Goal: Transaction & Acquisition: Purchase product/service

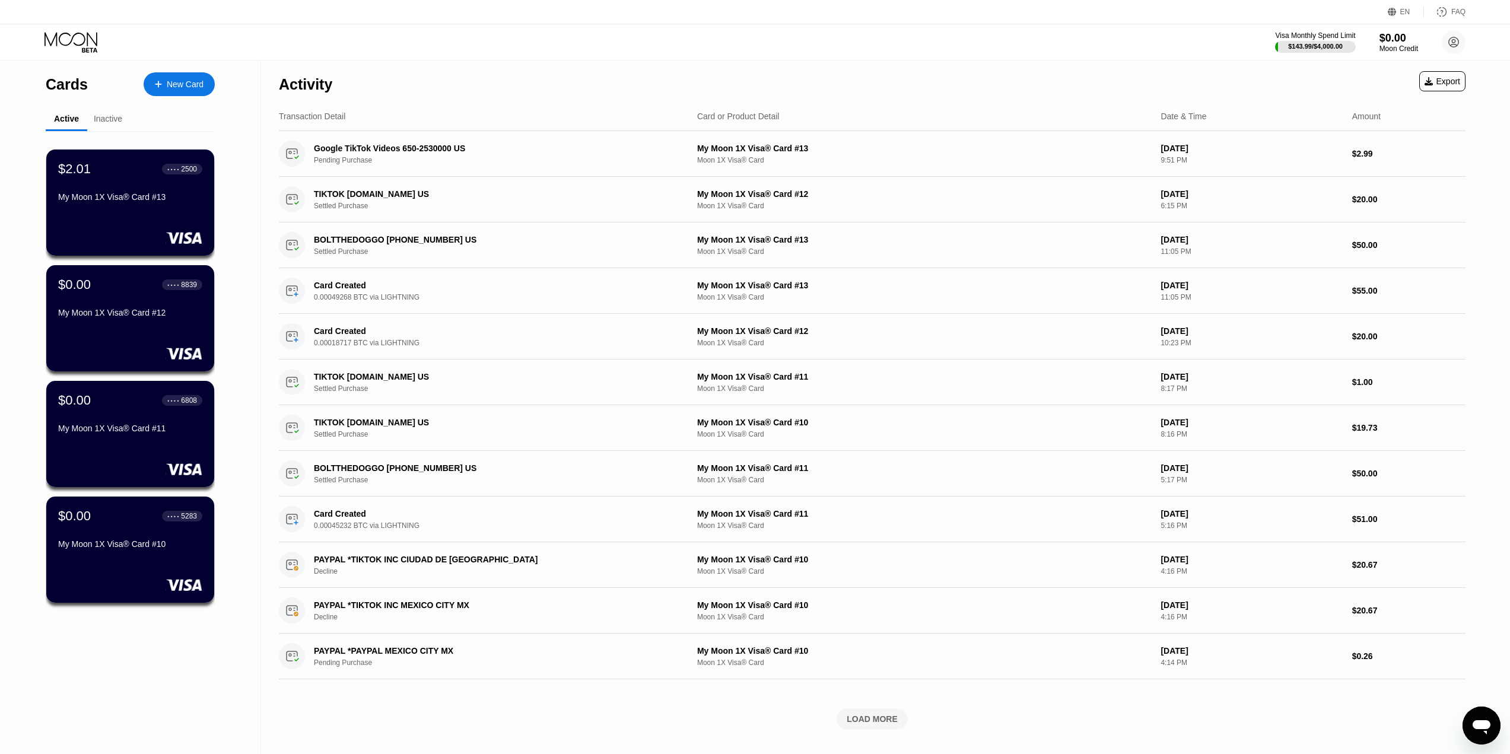
click at [186, 81] on div "New Card" at bounding box center [185, 85] width 37 height 10
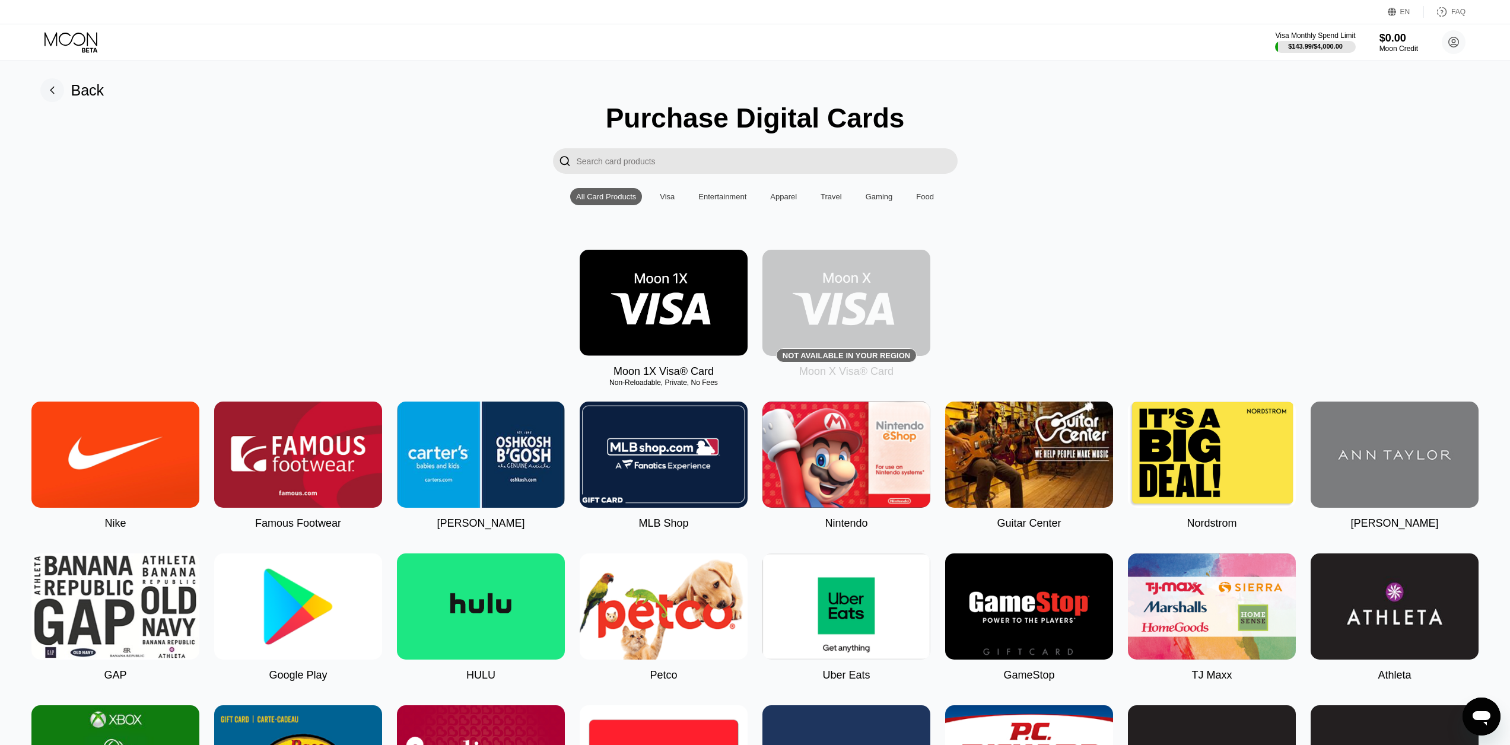
click at [685, 288] on img at bounding box center [664, 303] width 168 height 106
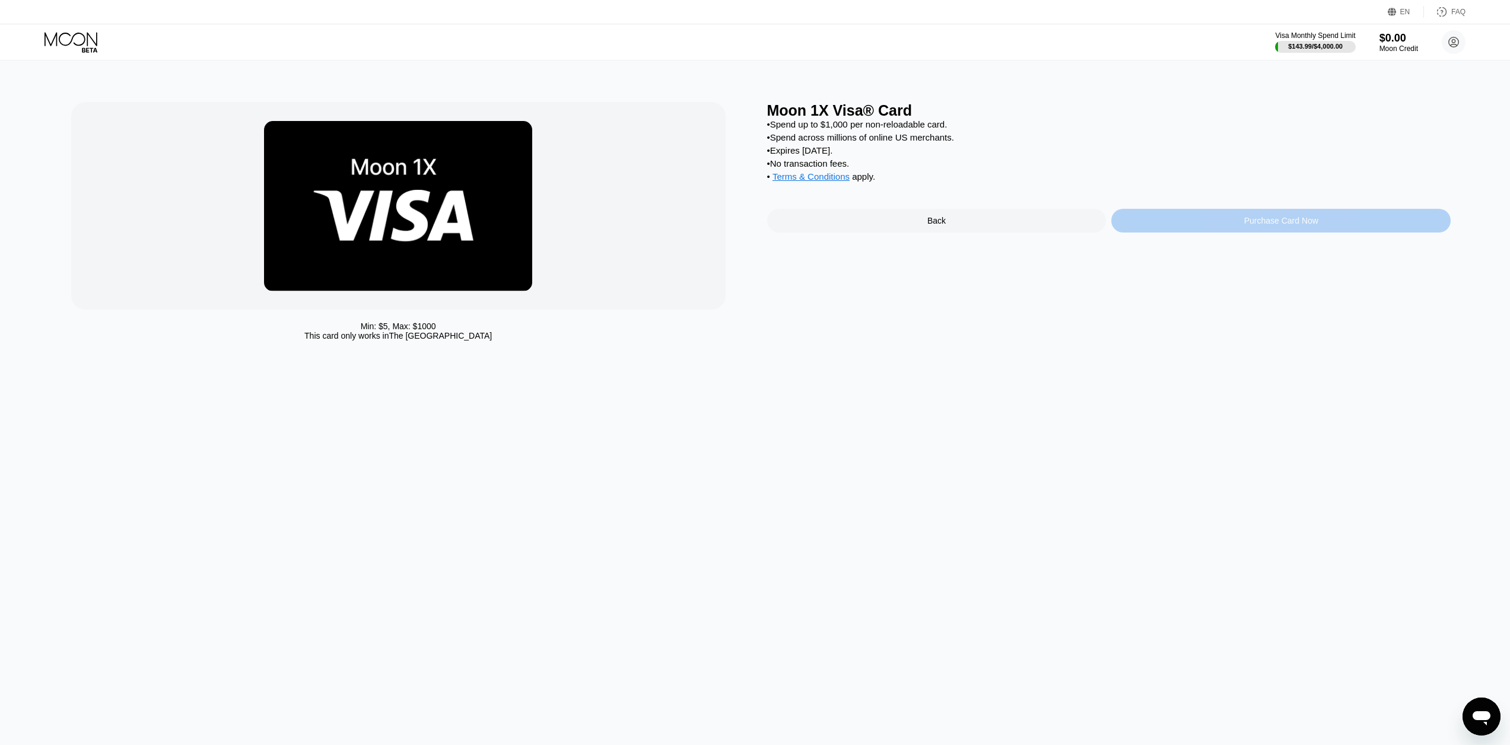
click at [1198, 227] on div "Purchase Card Now" at bounding box center [1281, 221] width 339 height 24
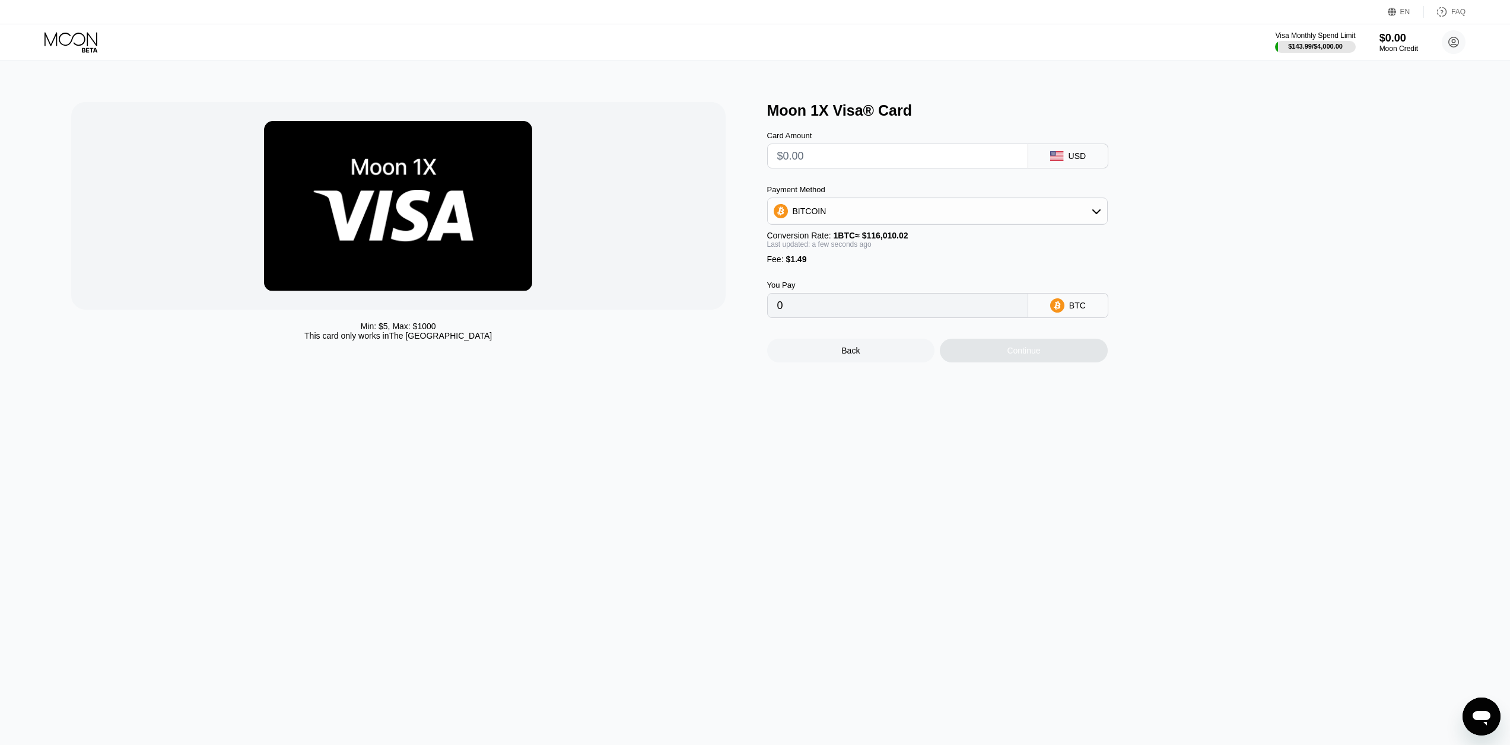
drag, startPoint x: 900, startPoint y: 144, endPoint x: 875, endPoint y: 146, distance: 25.0
click at [875, 146] on div "Card Amount" at bounding box center [897, 149] width 261 height 37
click at [885, 149] on input "text" at bounding box center [897, 156] width 241 height 24
type input "$30"
type input "0.00027145"
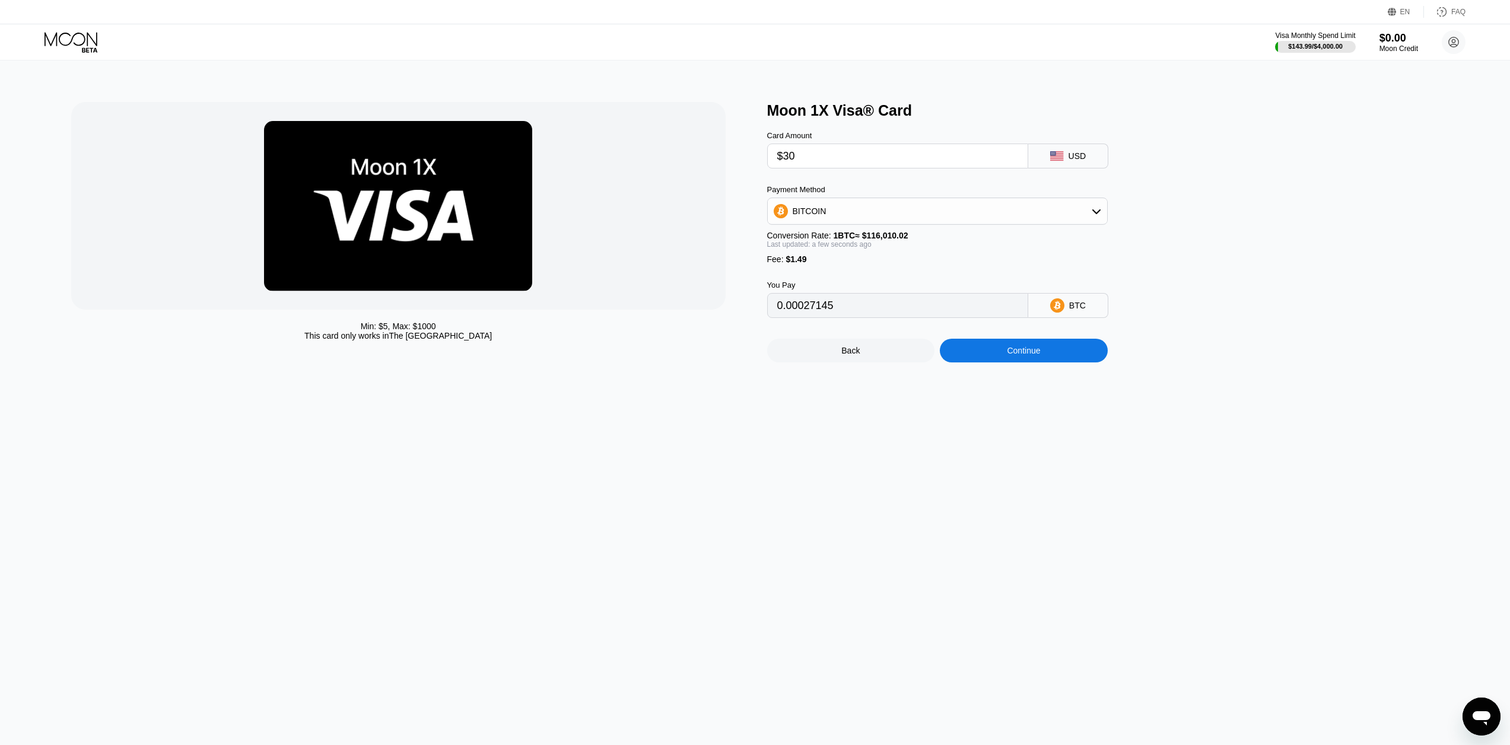
type input "$305"
type input "0.00264193"
type input "$305"
click at [1023, 111] on div "Moon 1X Visa® Card" at bounding box center [1109, 110] width 684 height 17
click at [1020, 355] on div "Continue" at bounding box center [1023, 350] width 33 height 9
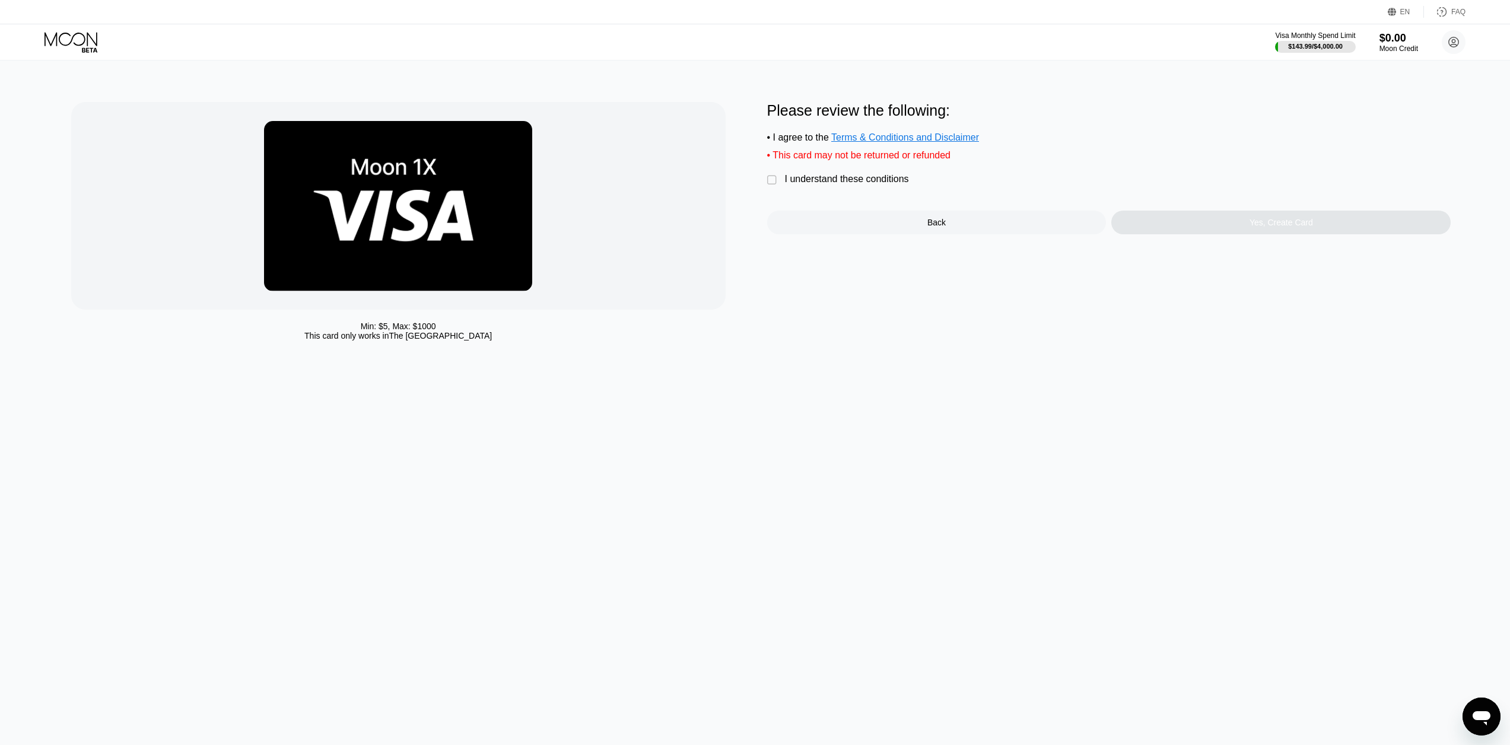
click at [864, 195] on div "Please review the following: • I agree to the Terms & Conditions and Disclaimer…" at bounding box center [1109, 168] width 684 height 132
drag, startPoint x: 855, startPoint y: 188, endPoint x: 900, endPoint y: 191, distance: 45.8
click at [854, 185] on div "I understand these conditions" at bounding box center [847, 179] width 124 height 11
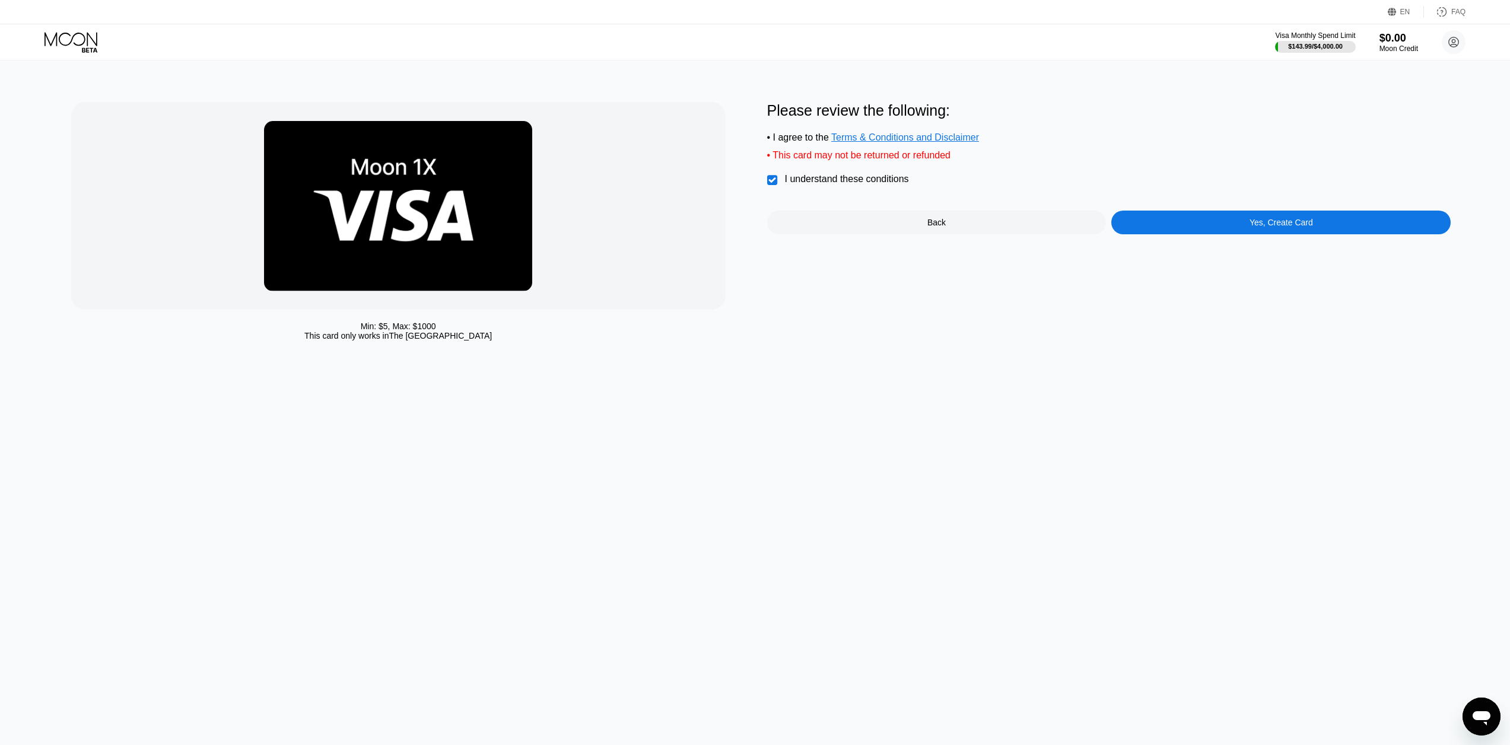
click at [1227, 228] on div "Yes, Create Card" at bounding box center [1281, 223] width 339 height 24
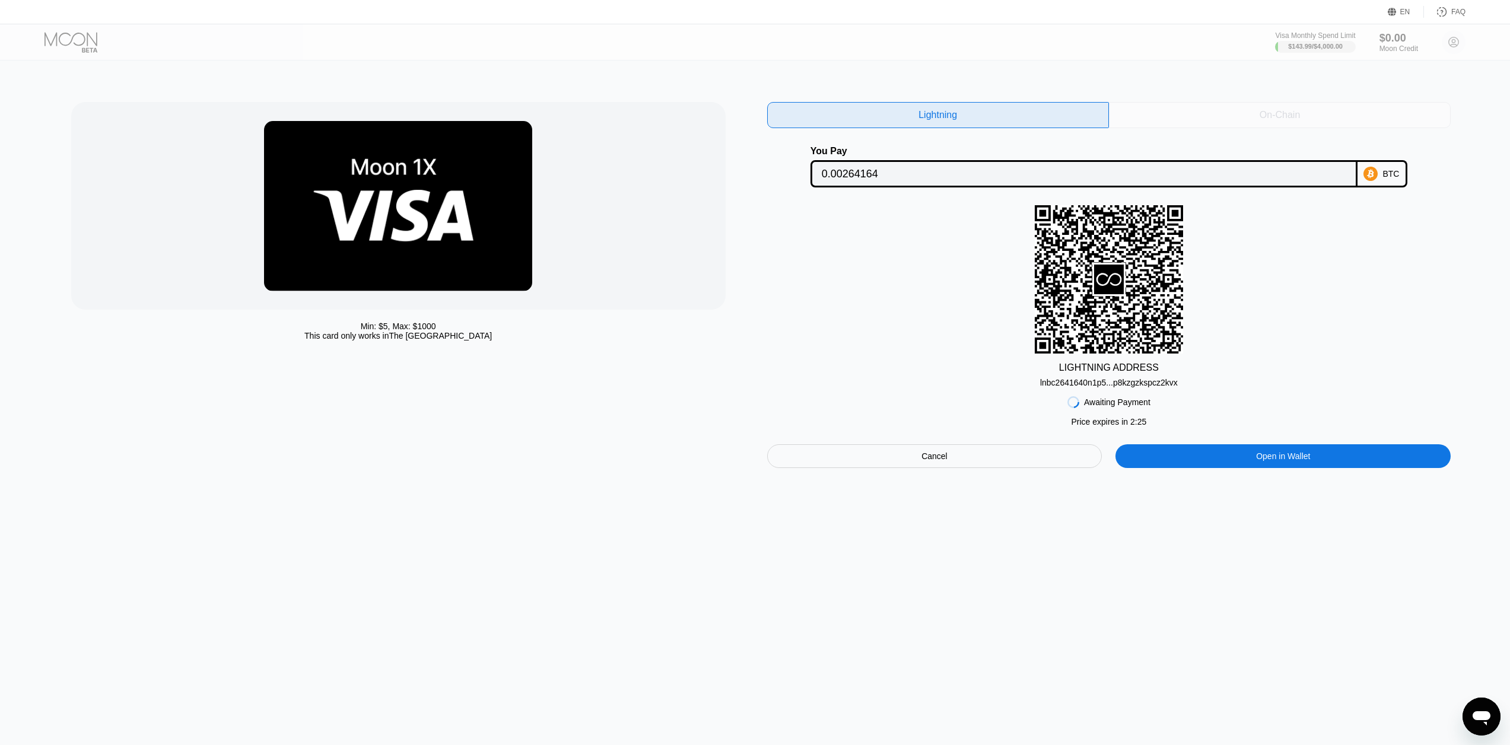
drag, startPoint x: 1278, startPoint y: 110, endPoint x: 1291, endPoint y: 159, distance: 50.4
click at [1278, 112] on div "On-Chain" at bounding box center [1280, 115] width 40 height 12
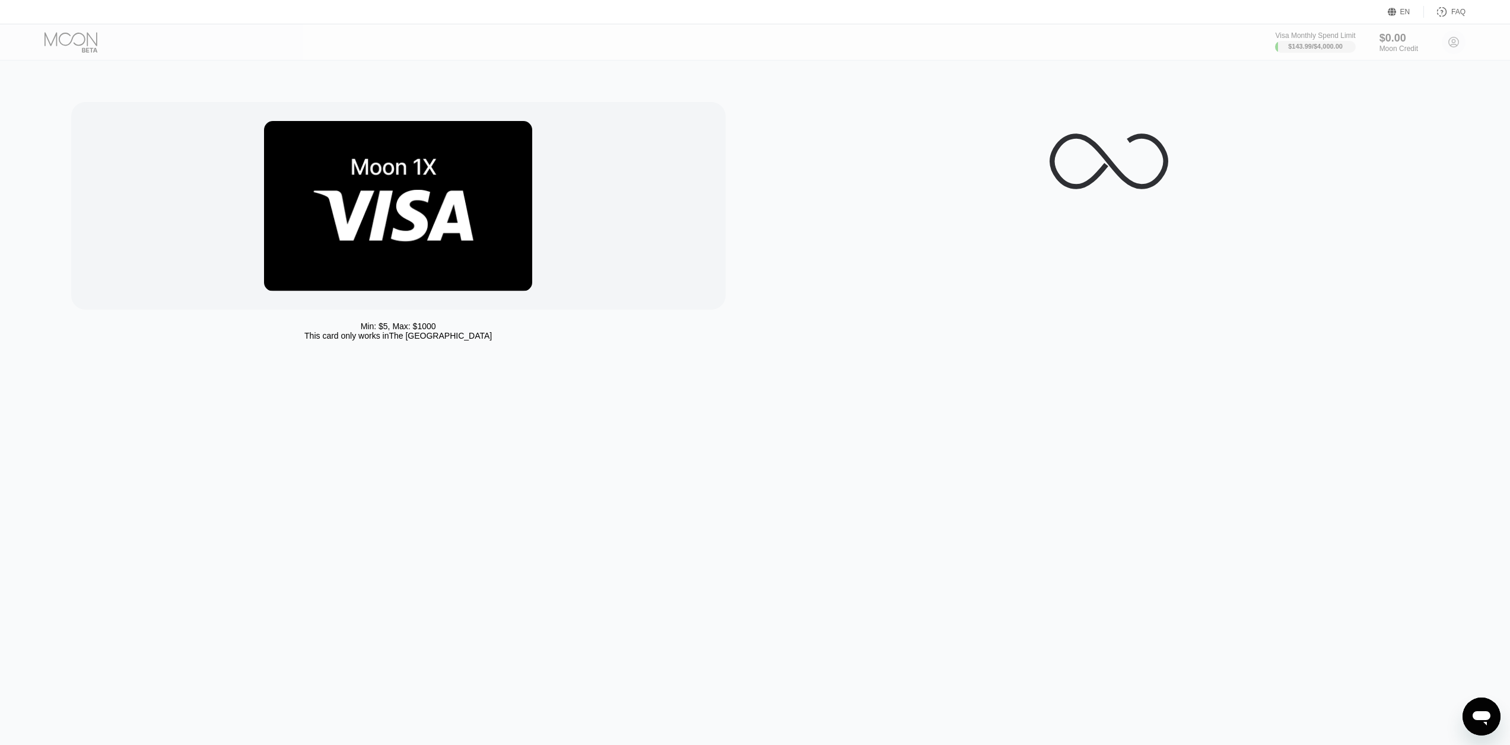
click at [939, 128] on div at bounding box center [1109, 161] width 684 height 119
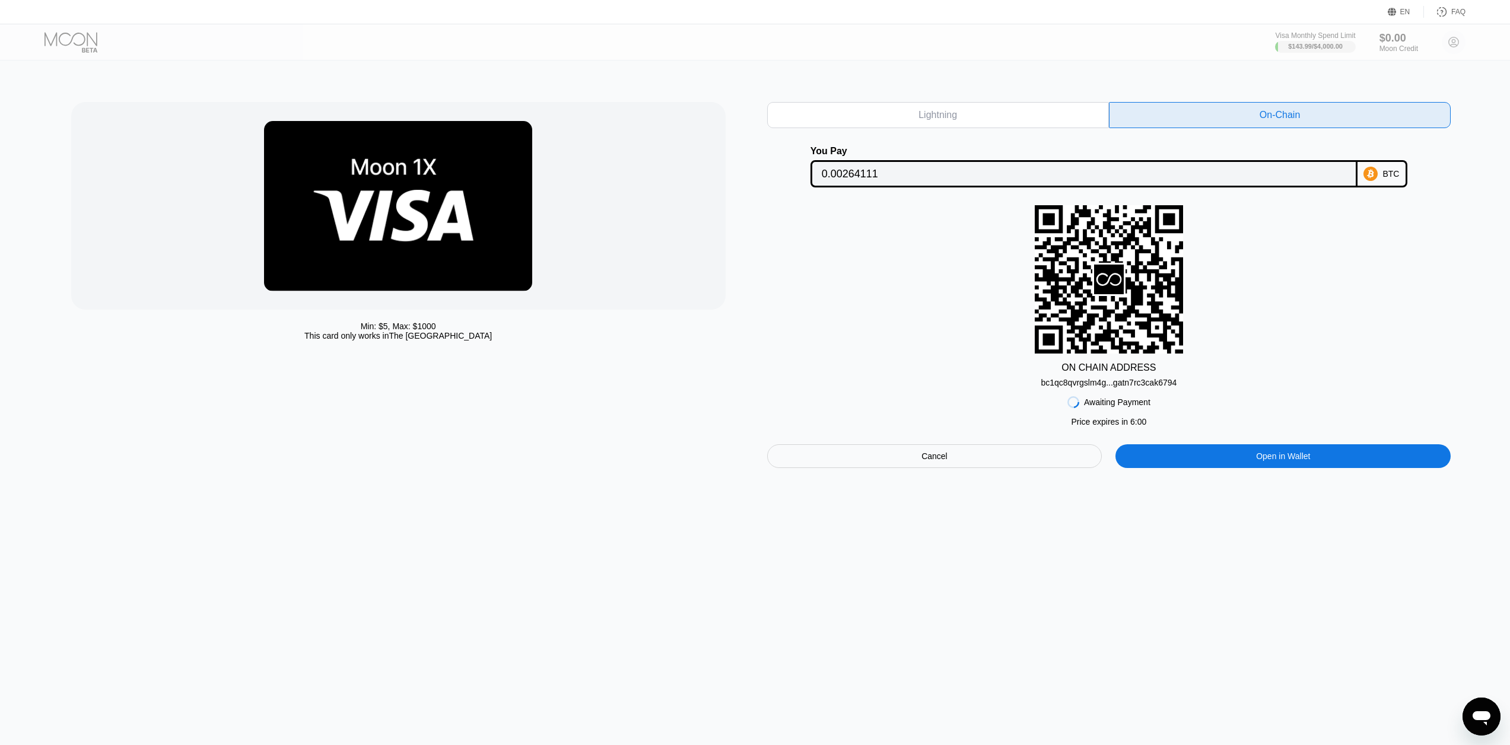
click at [939, 127] on div "Lightning" at bounding box center [938, 115] width 342 height 26
type input "0.00264164"
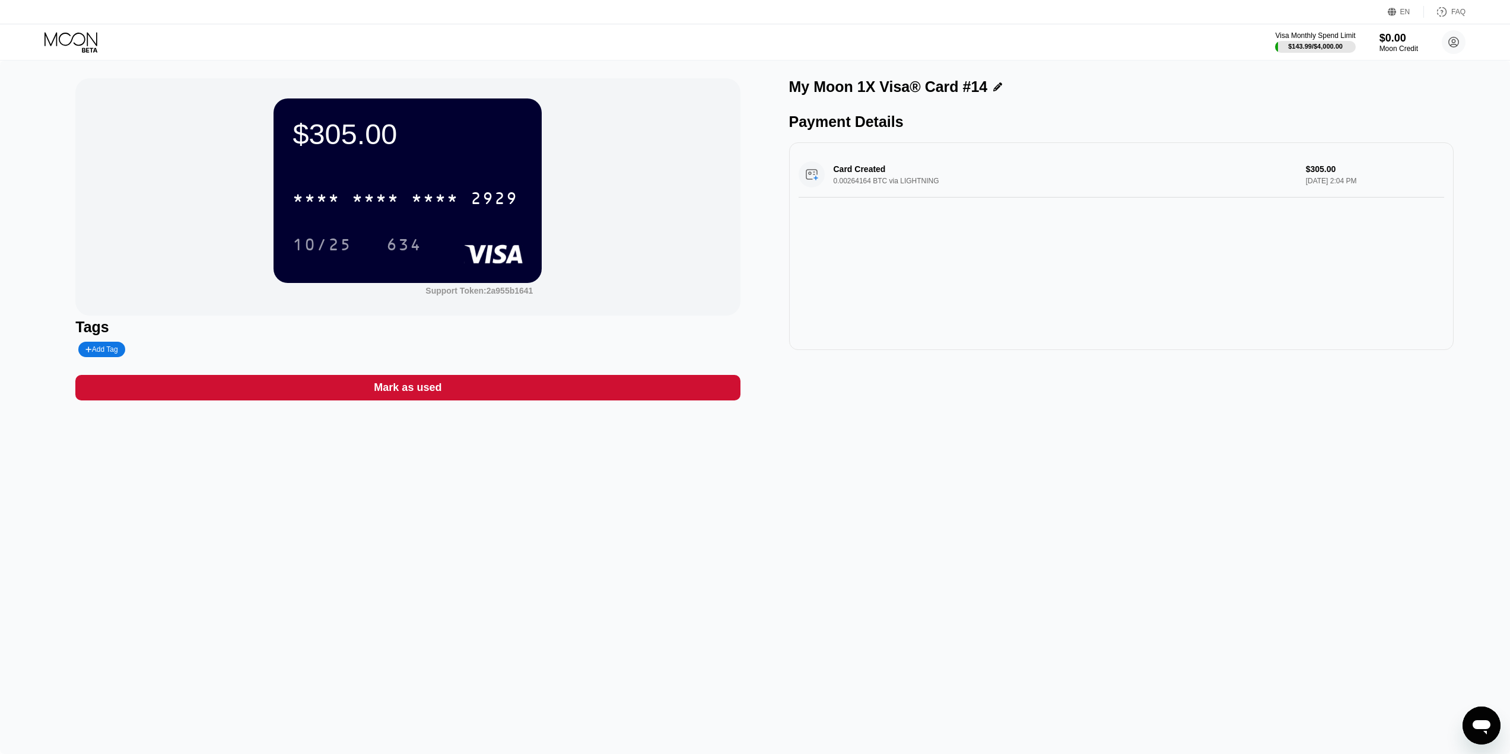
click at [475, 209] on div "2929" at bounding box center [494, 200] width 47 height 19
